Goal: Task Accomplishment & Management: Complete application form

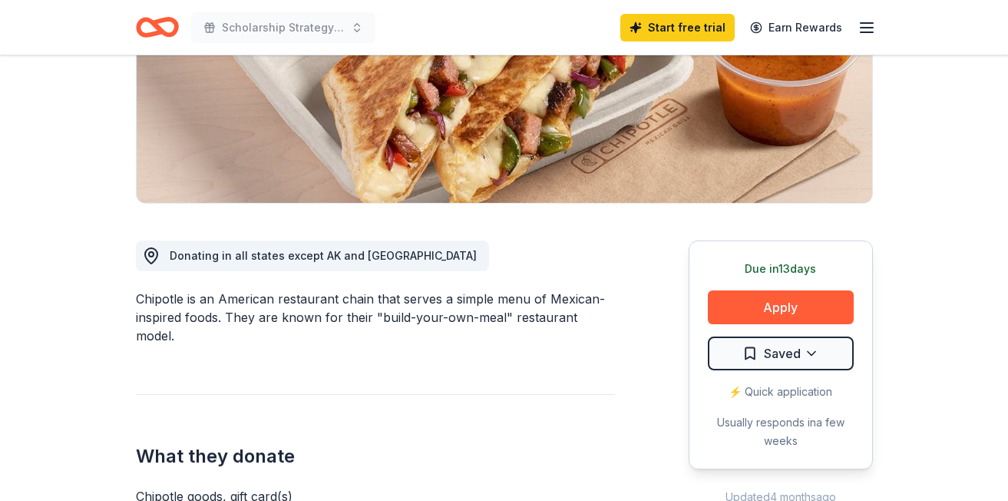
scroll to position [274, 0]
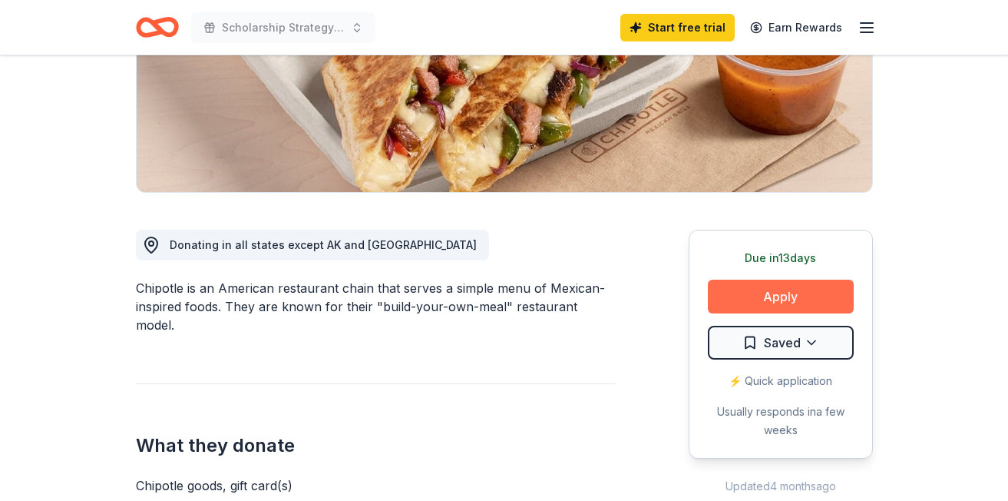
click at [775, 299] on button "Apply" at bounding box center [781, 296] width 146 height 34
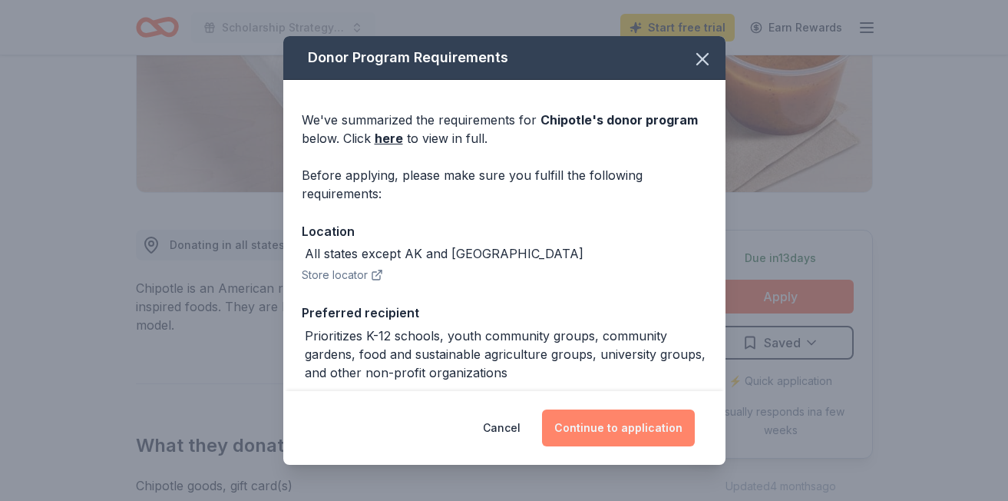
click at [624, 425] on button "Continue to application" at bounding box center [618, 427] width 153 height 37
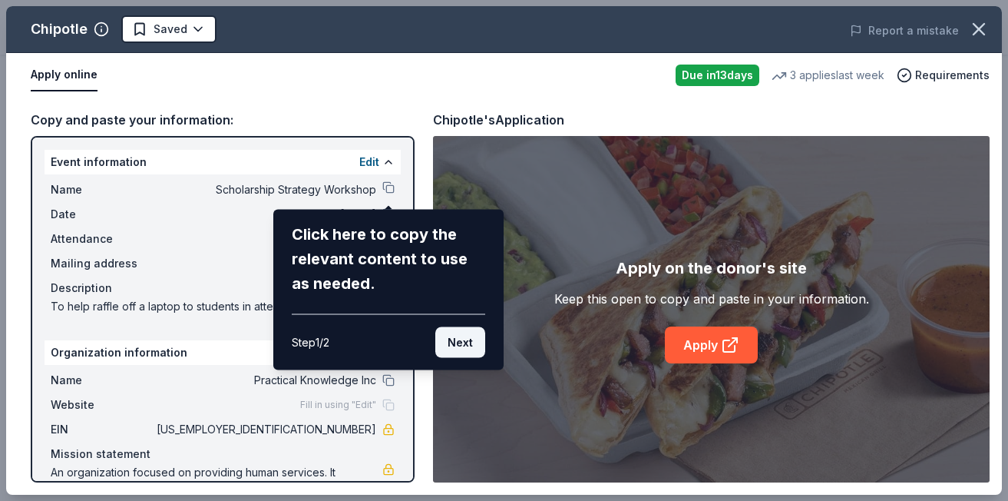
click at [457, 342] on button "Next" at bounding box center [460, 342] width 50 height 31
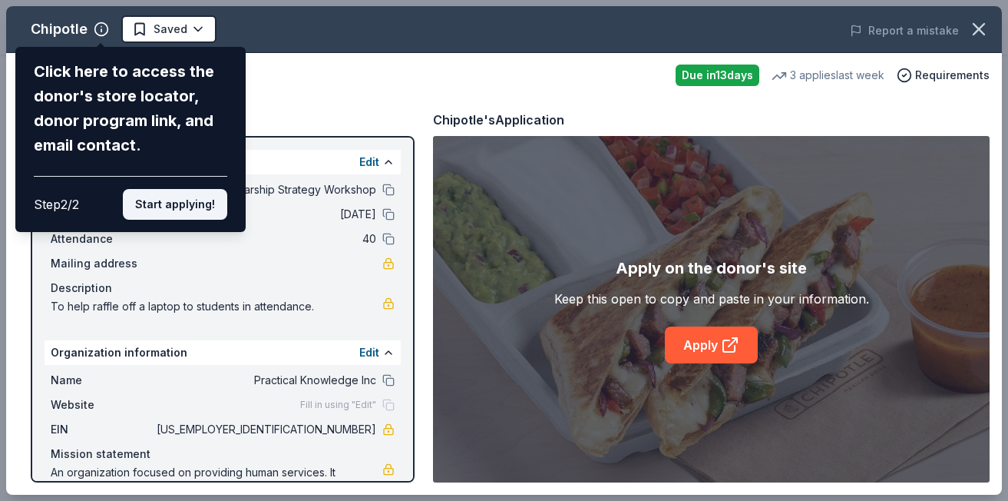
click at [193, 202] on button "Start applying!" at bounding box center [175, 204] width 104 height 31
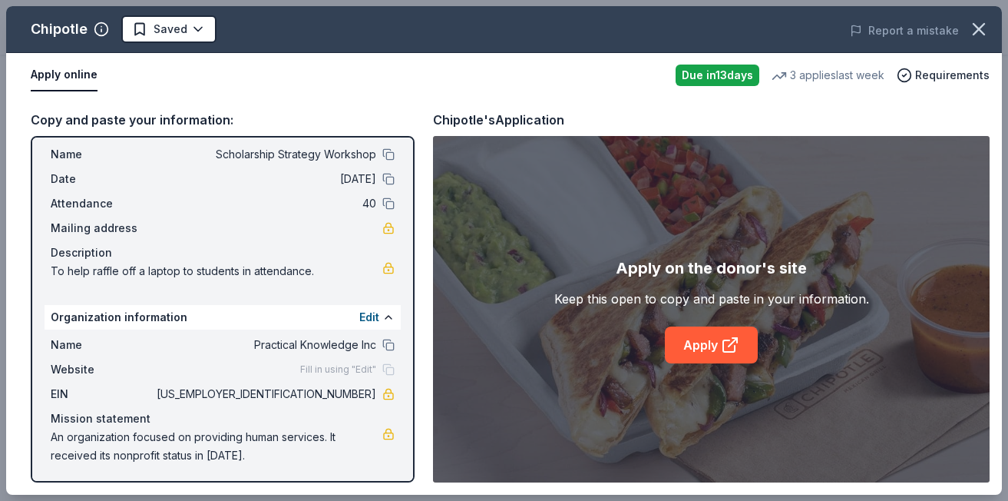
scroll to position [38, 0]
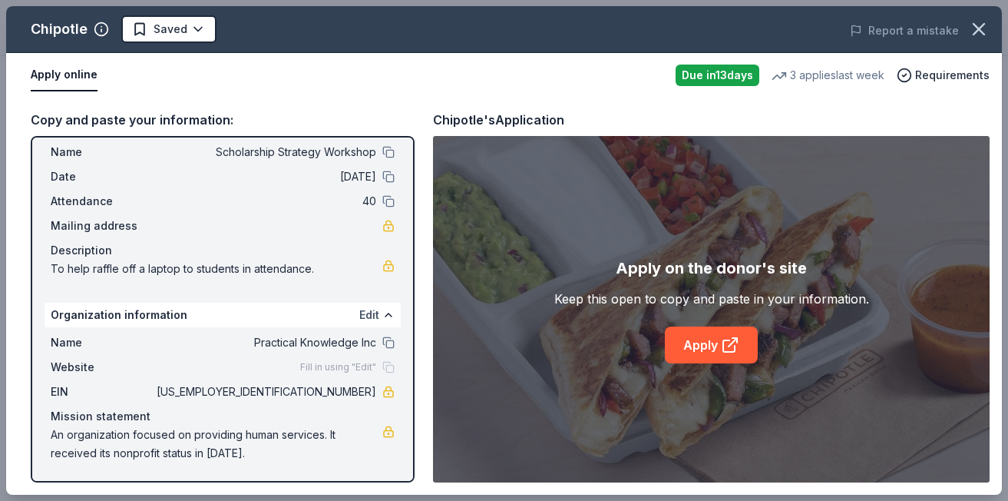
click at [363, 314] on button "Edit" at bounding box center [369, 315] width 20 height 18
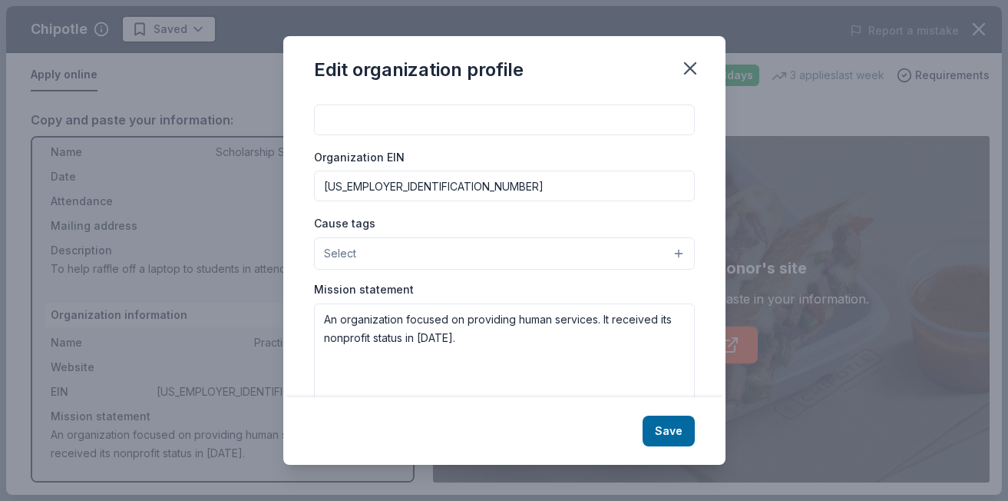
scroll to position [179, 0]
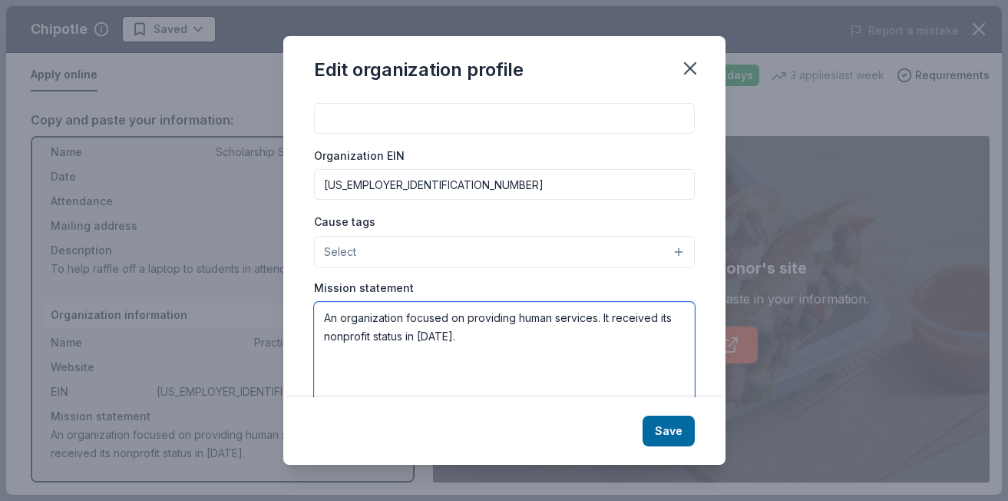
drag, startPoint x: 551, startPoint y: 315, endPoint x: 519, endPoint y: 320, distance: 32.7
click at [519, 320] on textarea "An organization focused on providing human services. It received its nonprofit …" at bounding box center [504, 355] width 381 height 106
click at [501, 334] on textarea "An organization focused on providing youth development services. It received it…" at bounding box center [504, 355] width 381 height 106
type textarea "An organization focused on providing youth development services. It received it…"
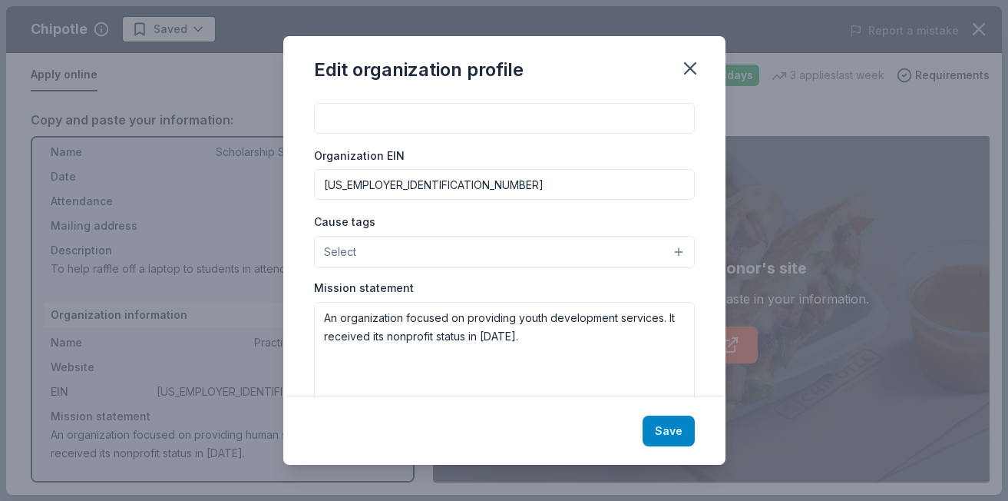
click at [669, 430] on button "Save" at bounding box center [669, 430] width 52 height 31
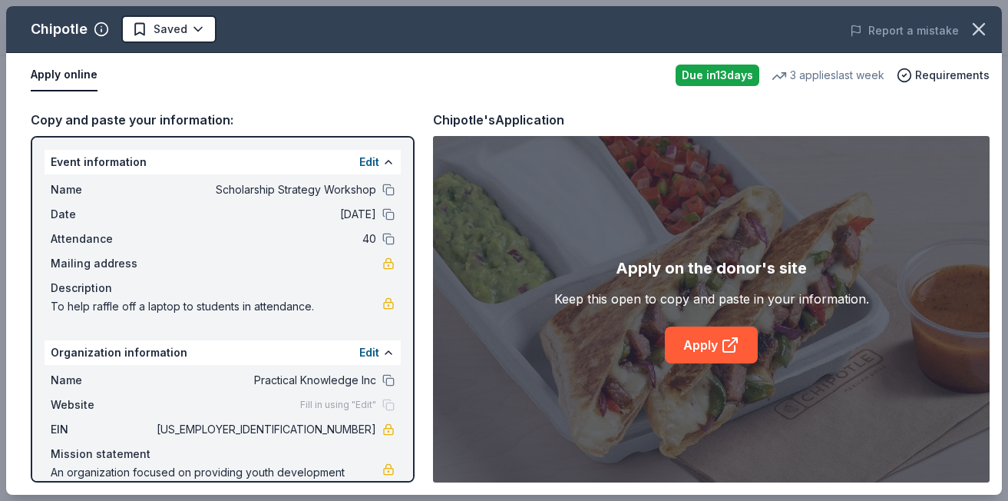
scroll to position [38, 0]
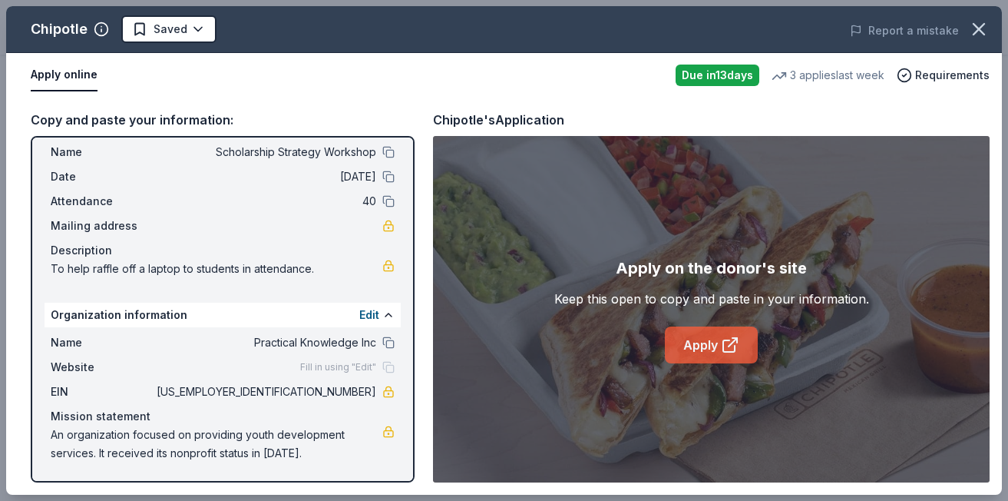
click at [709, 345] on link "Apply" at bounding box center [711, 344] width 93 height 37
click at [428, 339] on div "Copy and paste your information: Event information Edit Name Scholarship Strate…" at bounding box center [504, 296] width 996 height 397
click at [973, 31] on icon "button" at bounding box center [978, 28] width 21 height 21
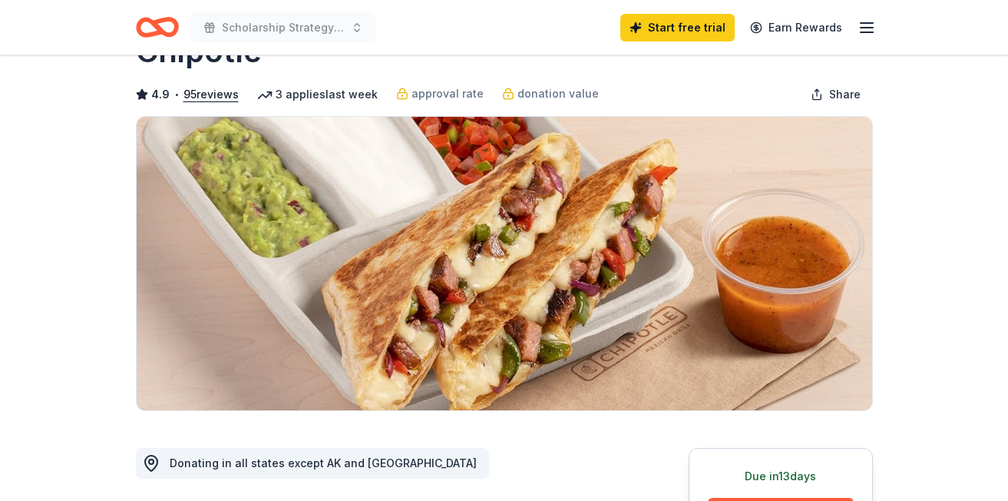
scroll to position [0, 0]
